Goal: Transaction & Acquisition: Purchase product/service

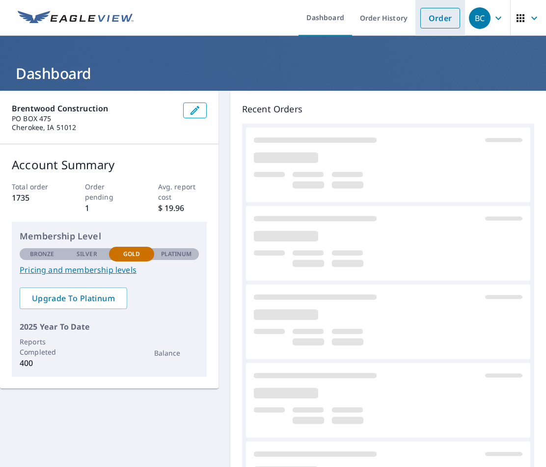
click at [415, 22] on li "Order" at bounding box center [440, 18] width 50 height 36
click at [420, 18] on link "Order" at bounding box center [440, 18] width 40 height 21
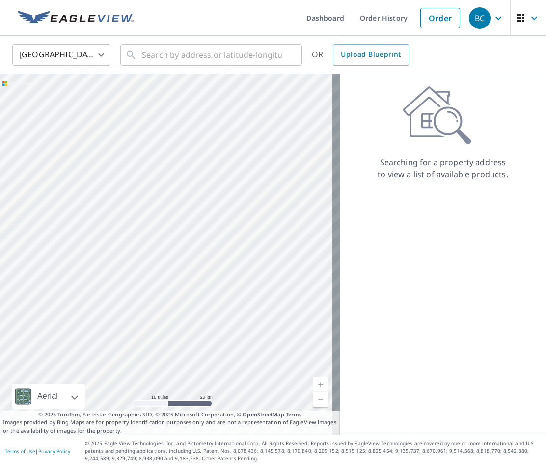
drag, startPoint x: 156, startPoint y: 131, endPoint x: 146, endPoint y: 229, distance: 98.7
click at [146, 229] on div at bounding box center [170, 254] width 340 height 361
drag, startPoint x: 119, startPoint y: 156, endPoint x: 136, endPoint y: 253, distance: 99.2
click at [134, 252] on div at bounding box center [170, 254] width 340 height 361
drag, startPoint x: 239, startPoint y: 290, endPoint x: 222, endPoint y: 200, distance: 91.8
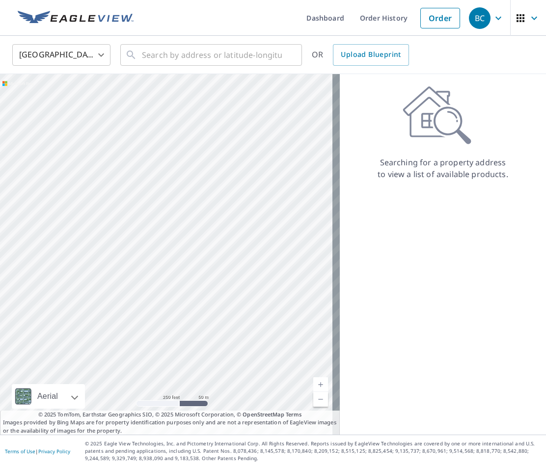
click at [222, 200] on div at bounding box center [170, 254] width 340 height 361
drag, startPoint x: 120, startPoint y: 275, endPoint x: 263, endPoint y: 131, distance: 203.0
click at [263, 131] on div at bounding box center [170, 254] width 340 height 361
drag, startPoint x: 106, startPoint y: 202, endPoint x: 296, endPoint y: 234, distance: 193.0
click at [296, 234] on div at bounding box center [170, 254] width 340 height 361
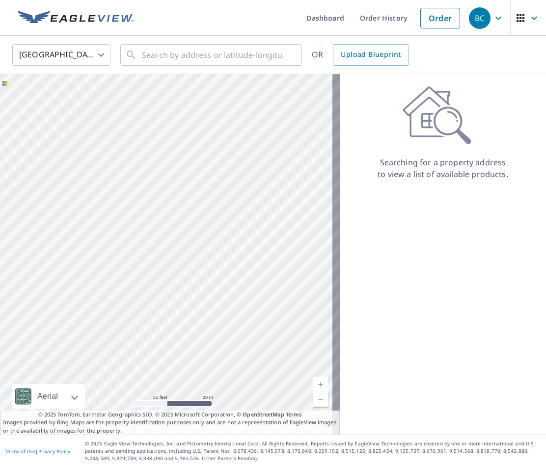
click at [165, 228] on div at bounding box center [170, 254] width 340 height 361
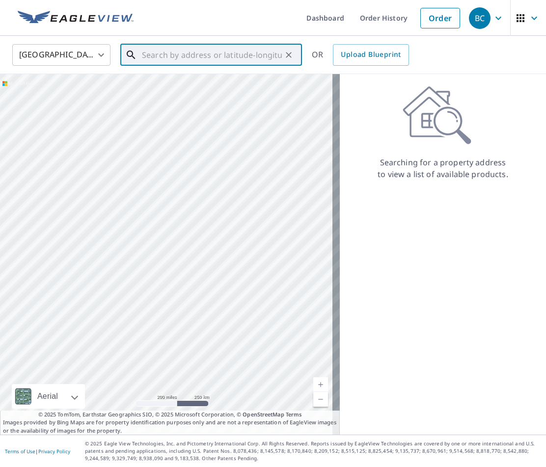
click at [216, 56] on input "text" at bounding box center [212, 54] width 140 height 27
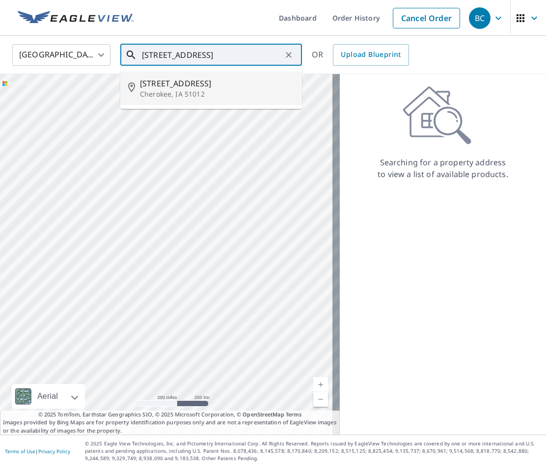
click at [208, 79] on span "[STREET_ADDRESS]" at bounding box center [217, 84] width 154 height 12
type input "[STREET_ADDRESS]"
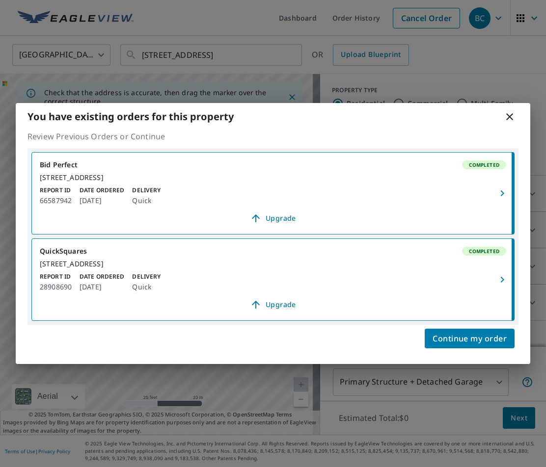
click at [509, 111] on icon at bounding box center [510, 117] width 12 height 12
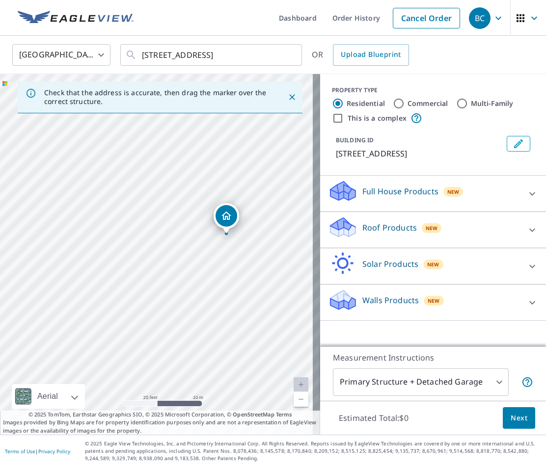
drag, startPoint x: 89, startPoint y: 270, endPoint x: 159, endPoint y: 251, distance: 72.3
click at [159, 251] on div "[STREET_ADDRESS]" at bounding box center [160, 254] width 320 height 361
drag, startPoint x: 227, startPoint y: 219, endPoint x: 166, endPoint y: 222, distance: 61.4
drag, startPoint x: 156, startPoint y: 237, endPoint x: 217, endPoint y: 236, distance: 60.9
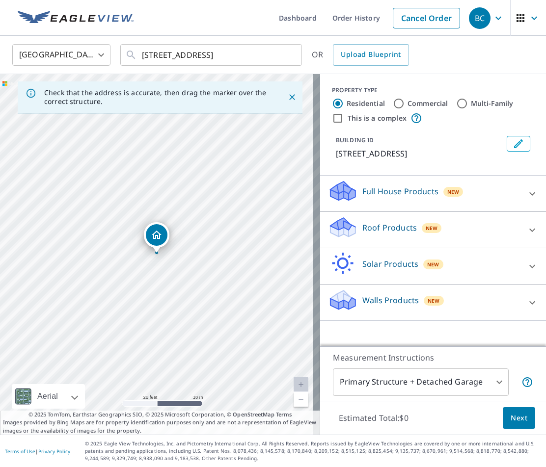
click at [427, 237] on div "Roof Products New" at bounding box center [424, 230] width 192 height 28
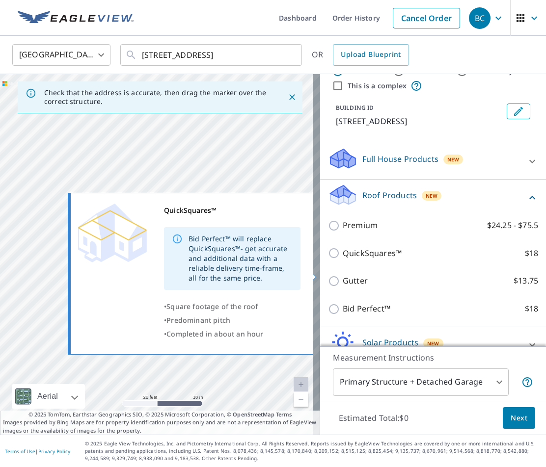
scroll to position [49, 0]
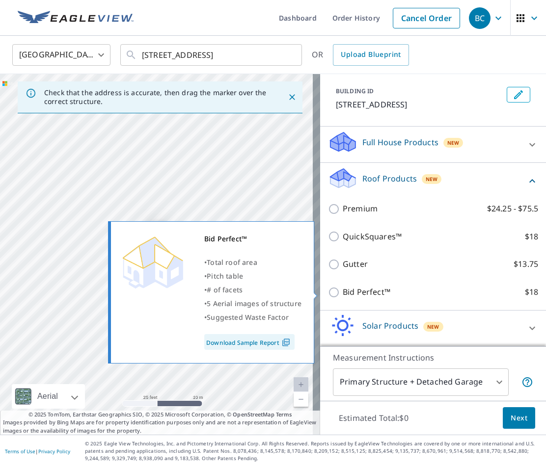
drag, startPoint x: 359, startPoint y: 289, endPoint x: 358, endPoint y: 295, distance: 6.4
click at [358, 290] on p "Bid Perfect™" at bounding box center [367, 292] width 48 height 12
click at [343, 290] on input "Bid Perfect™ $18" at bounding box center [335, 293] width 15 height 12
checkbox input "true"
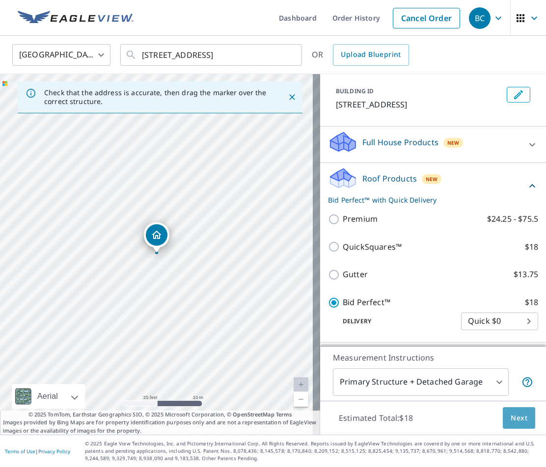
click at [511, 413] on span "Next" at bounding box center [518, 418] width 17 height 12
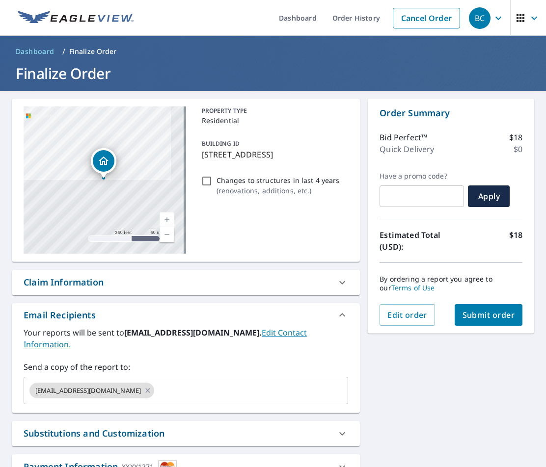
click at [462, 319] on span "Submit order" at bounding box center [488, 315] width 53 height 11
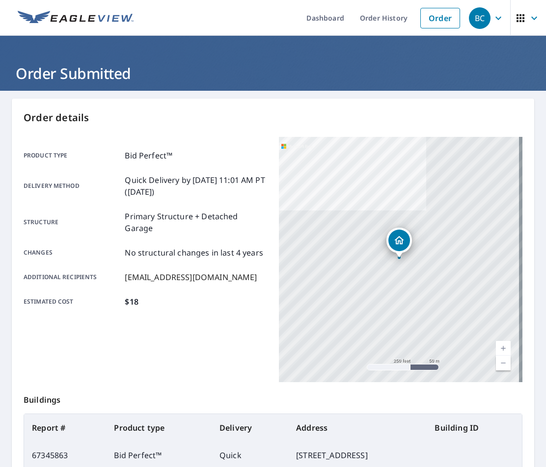
click at [195, 366] on div "Product type Bid Perfect™ Delivery method Quick Delivery by [DATE] 11:01 AM PT …" at bounding box center [145, 259] width 243 height 245
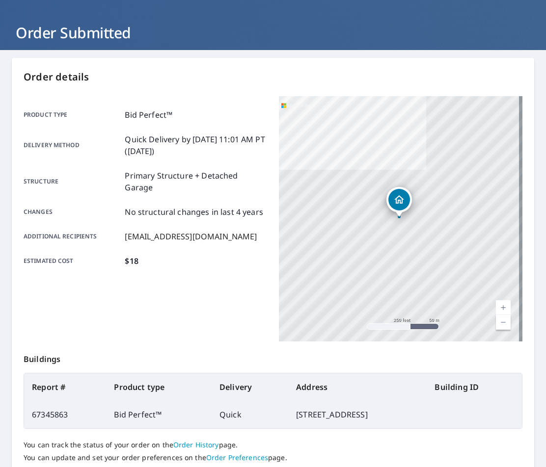
scroll to position [118, 0]
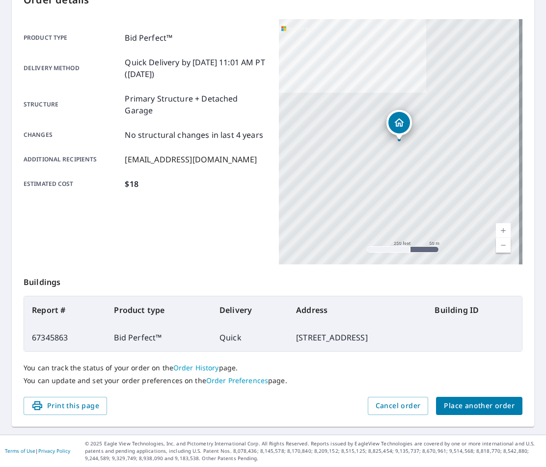
click at [211, 256] on div "Product type Bid Perfect™ Delivery method Quick Delivery by [DATE] 11:01 AM PT …" at bounding box center [145, 141] width 243 height 245
